Goal: Transaction & Acquisition: Obtain resource

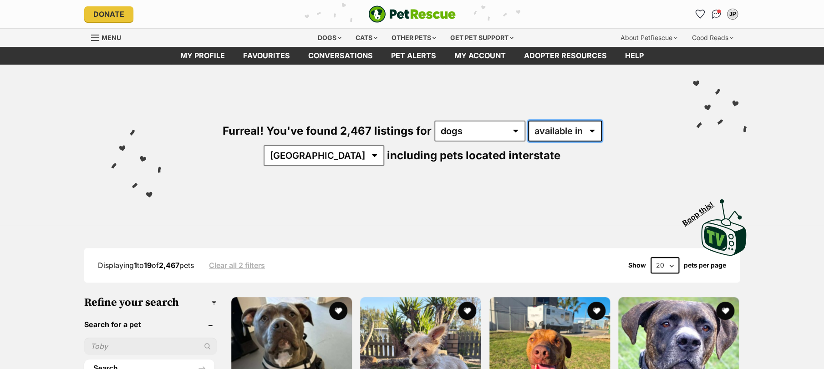
click at [528, 131] on select "available in located in" at bounding box center [565, 131] width 74 height 21
select select "disabled"
click at [528, 121] on select "available in located in" at bounding box center [565, 131] width 74 height 21
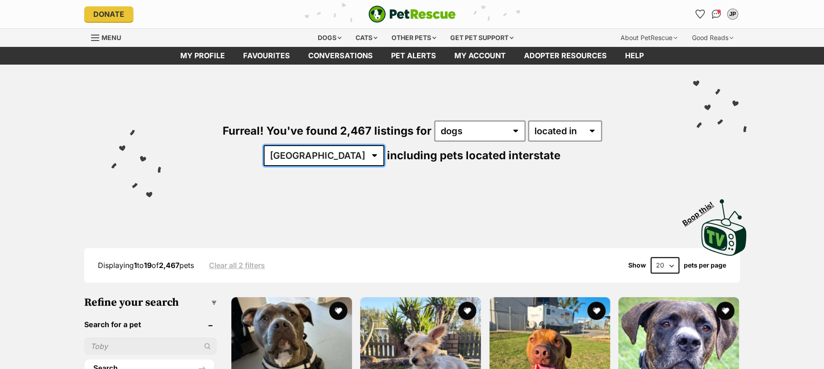
click at [384, 145] on select "Australia ACT NSW NT QLD SA TAS VIC WA" at bounding box center [324, 155] width 121 height 21
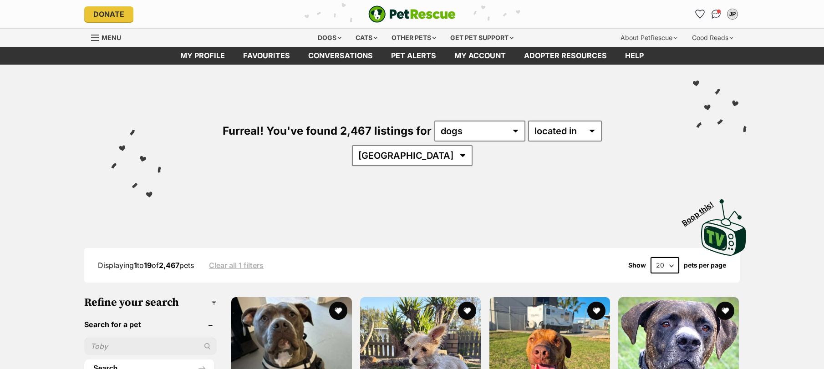
click at [473, 145] on select "[GEOGRAPHIC_DATA] [GEOGRAPHIC_DATA] [GEOGRAPHIC_DATA] [GEOGRAPHIC_DATA] [GEOGRA…" at bounding box center [412, 155] width 121 height 21
select select "[GEOGRAPHIC_DATA]"
click at [473, 145] on select "Australia ACT NSW NT QLD SA TAS VIC WA" at bounding box center [412, 155] width 121 height 21
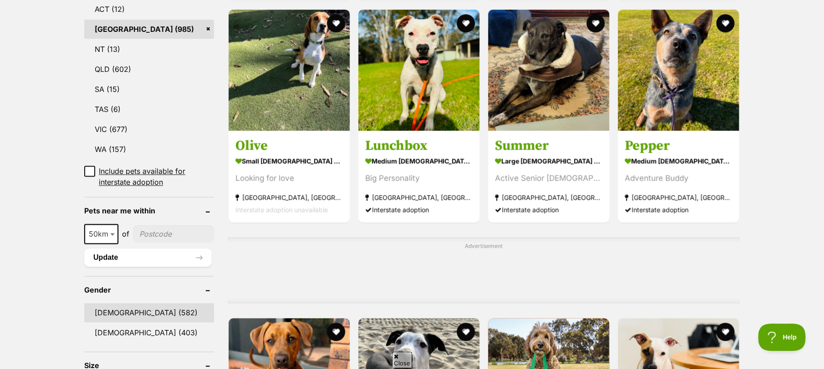
click at [117, 309] on link "Male (582)" at bounding box center [149, 312] width 130 height 19
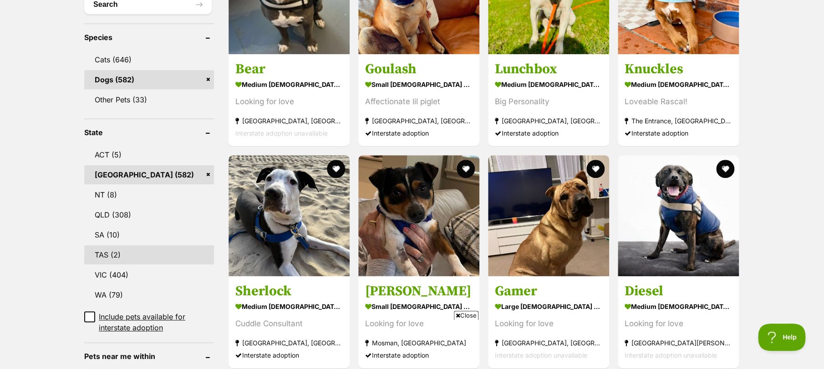
scroll to position [485, 0]
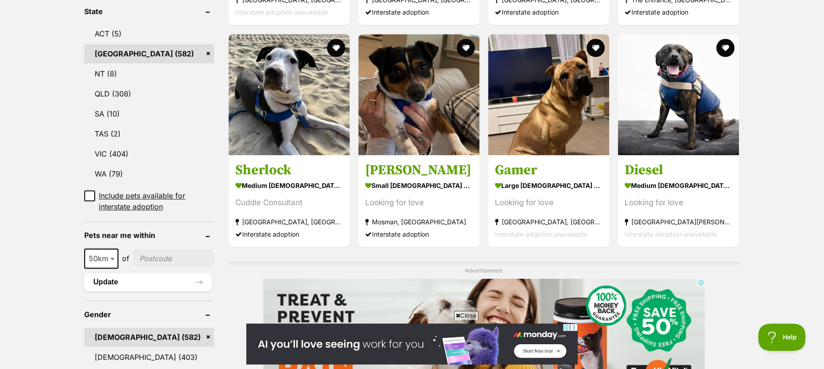
click at [152, 250] on input"] "postcode" at bounding box center [173, 258] width 81 height 17
type input"] "2154"
click at [139, 273] on button "Update" at bounding box center [148, 282] width 128 height 18
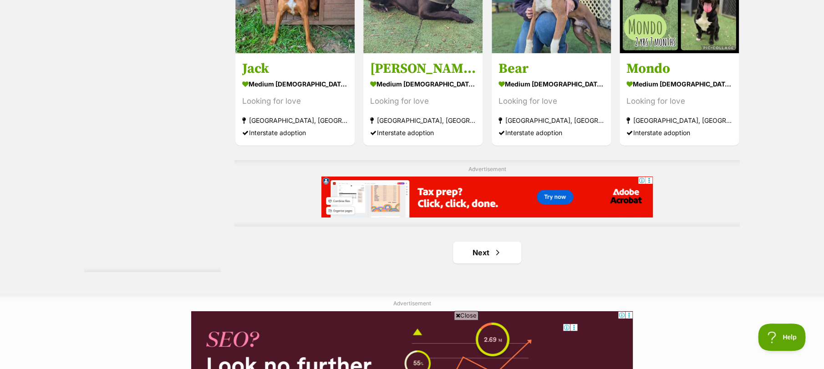
scroll to position [1578, 0]
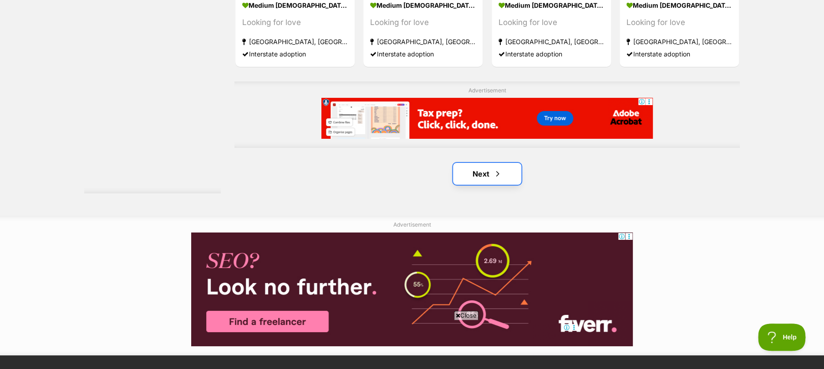
click at [496, 163] on link "Next" at bounding box center [487, 174] width 68 height 22
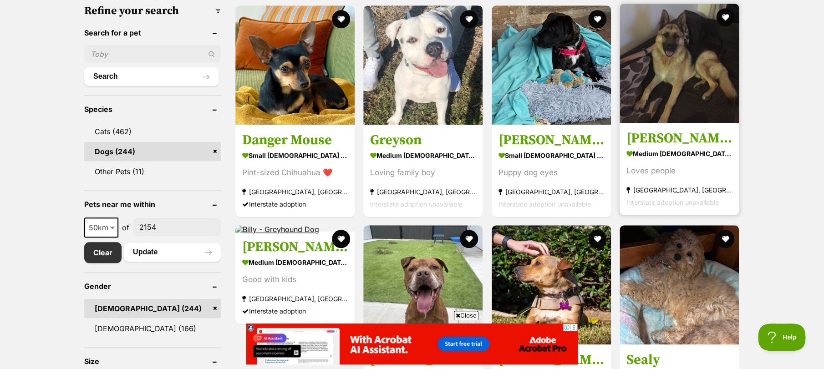
scroll to position [243, 0]
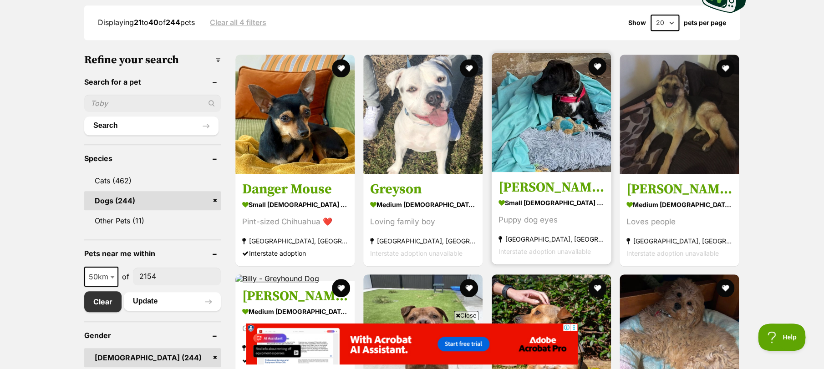
click at [578, 116] on img at bounding box center [551, 112] width 119 height 119
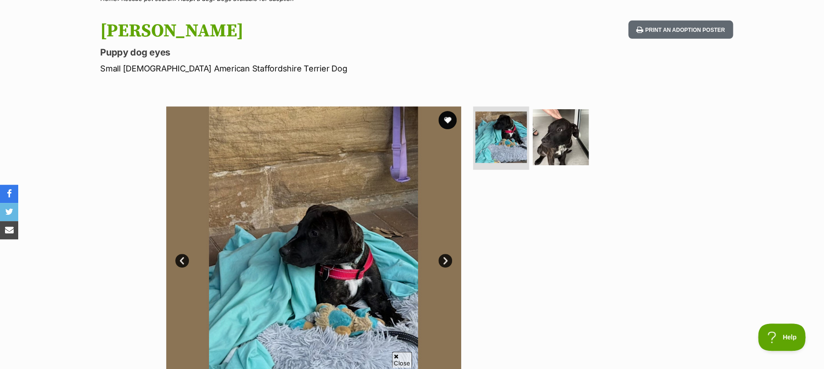
scroll to position [121, 0]
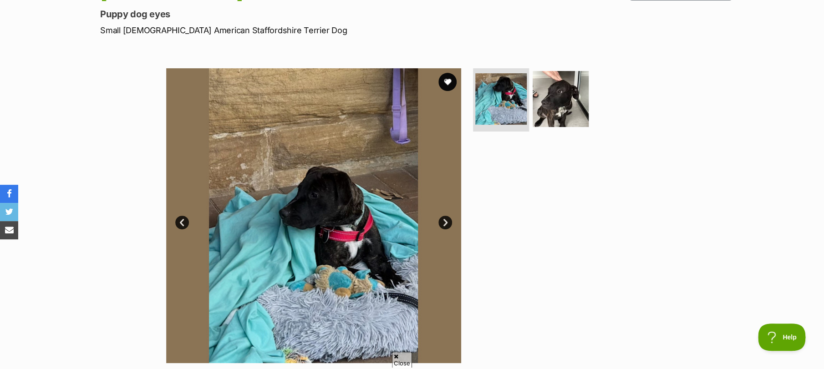
click at [446, 222] on link "Next" at bounding box center [446, 223] width 14 height 14
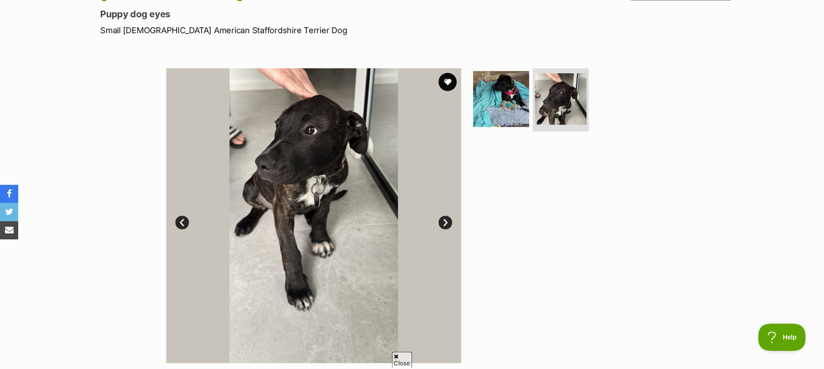
scroll to position [0, 0]
